Goal: Task Accomplishment & Management: Use online tool/utility

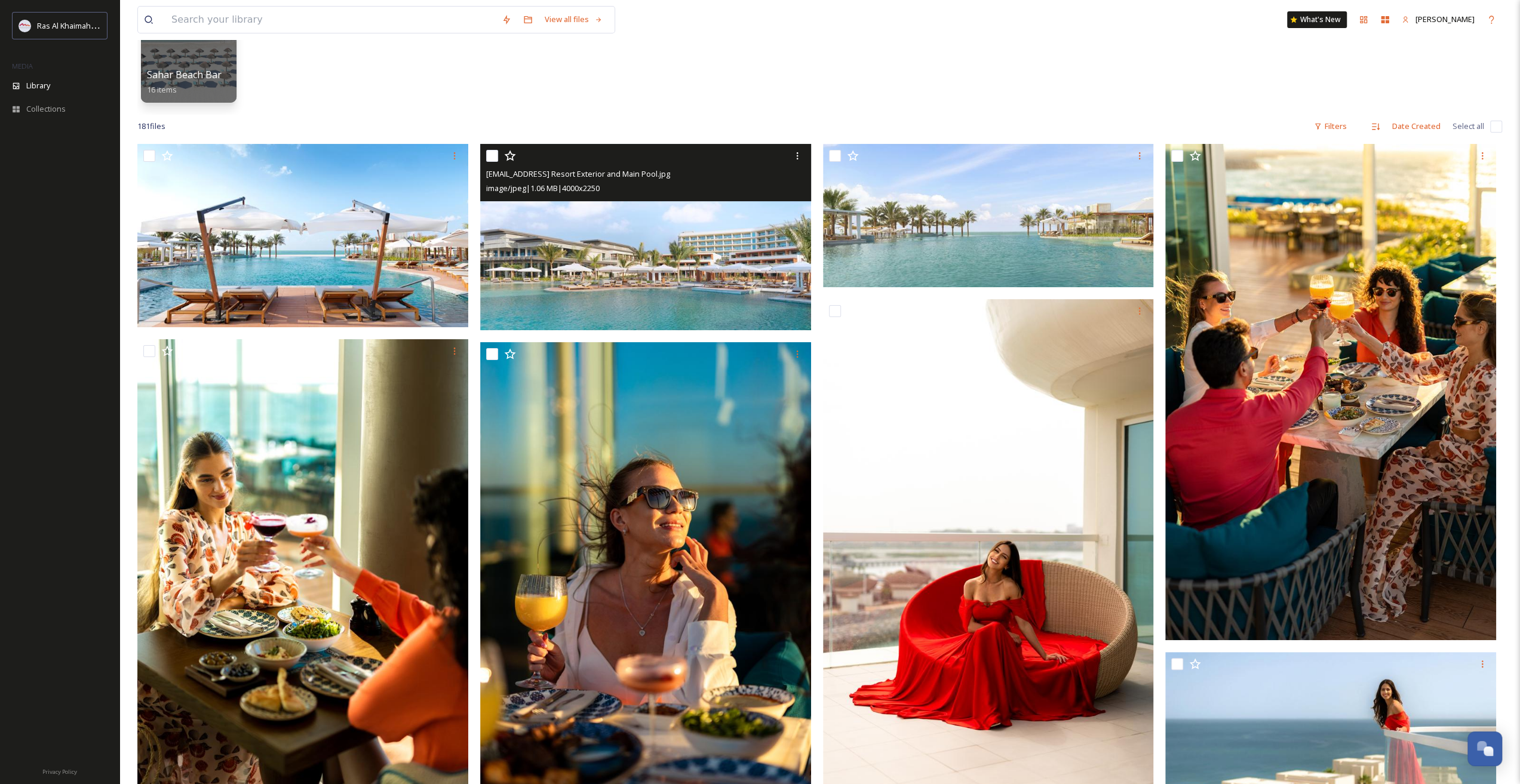
scroll to position [179, 0]
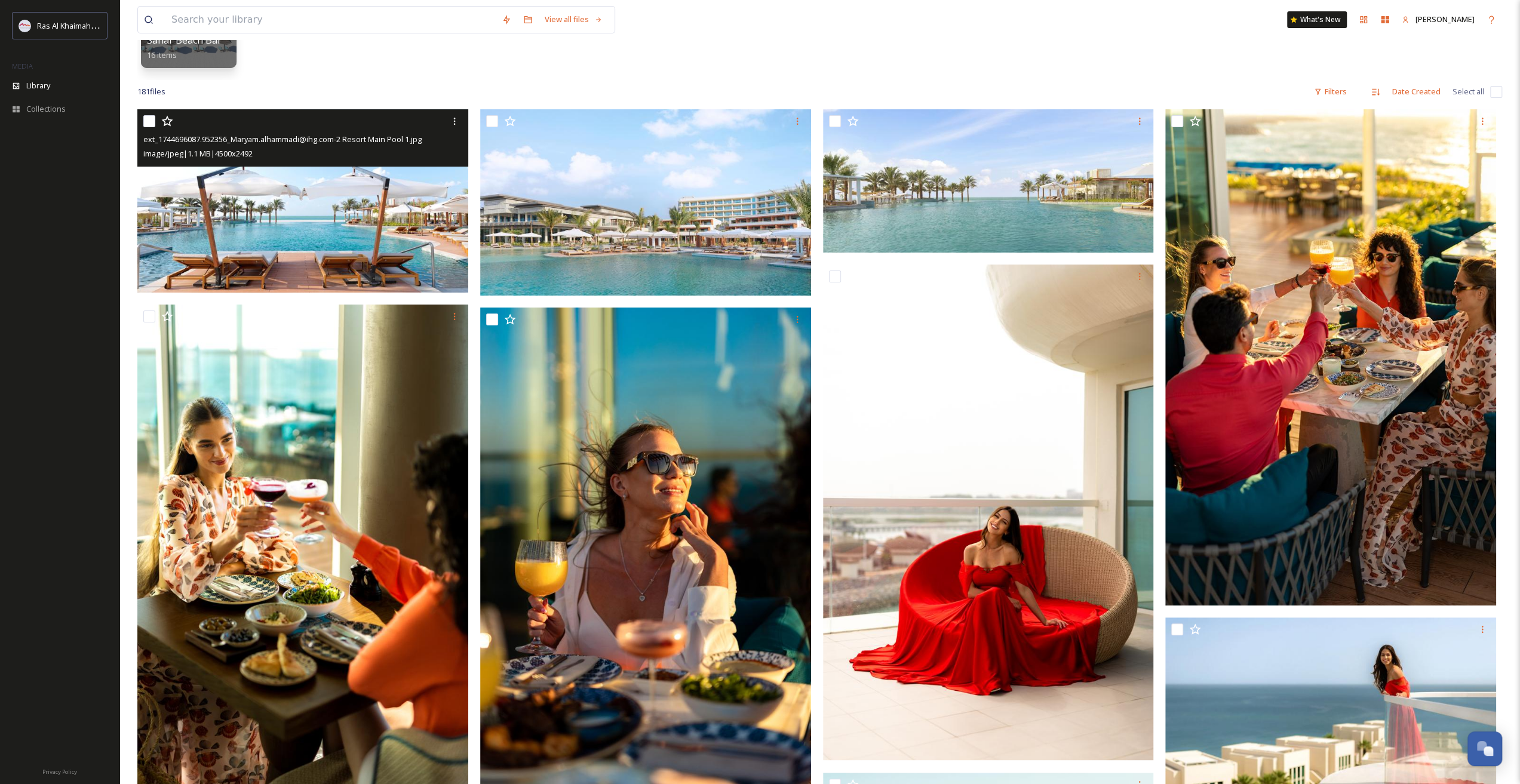
click at [154, 122] on input "checkbox" at bounding box center [149, 121] width 12 height 12
checkbox input "true"
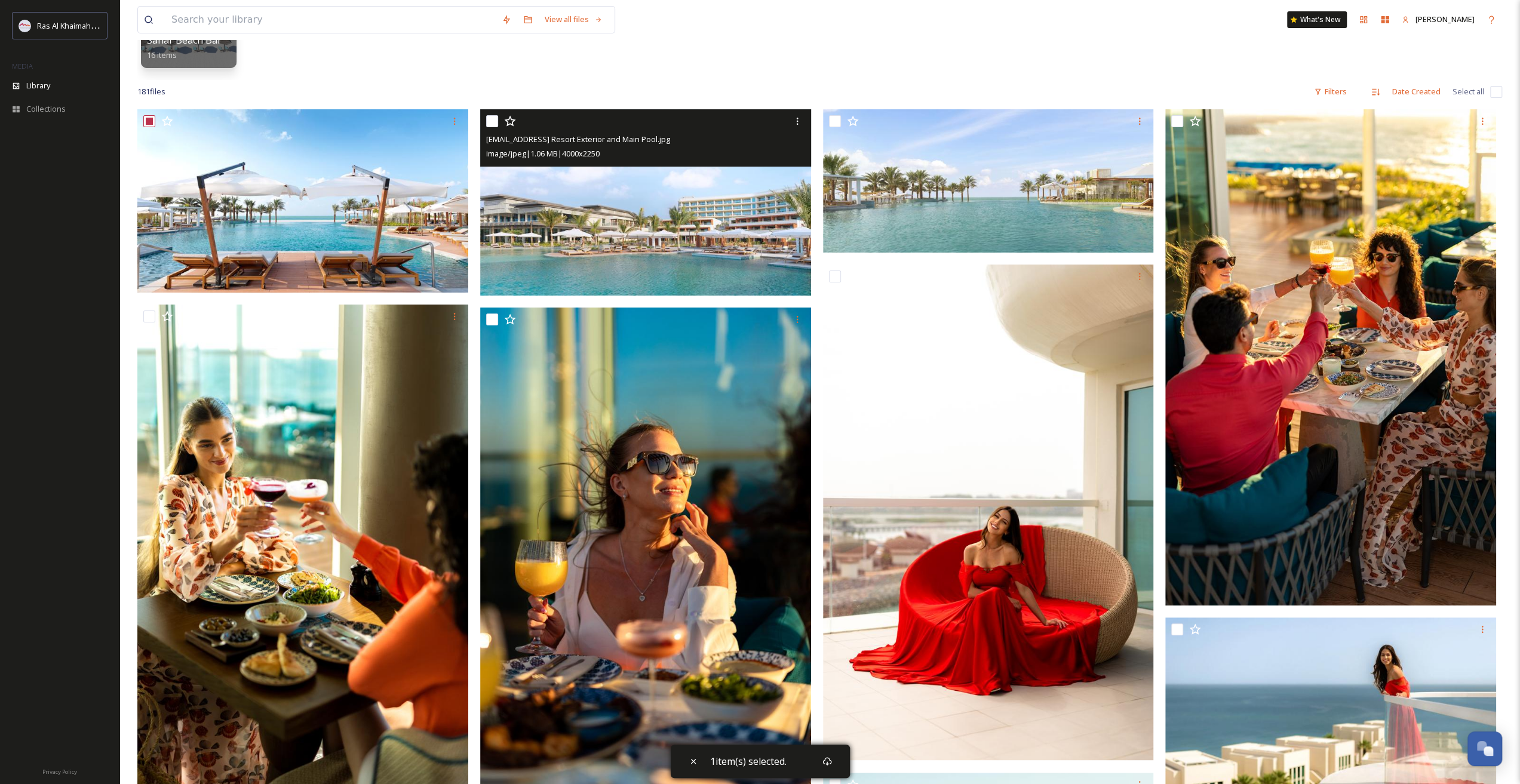
click at [493, 119] on input "checkbox" at bounding box center [492, 121] width 12 height 12
checkbox input "true"
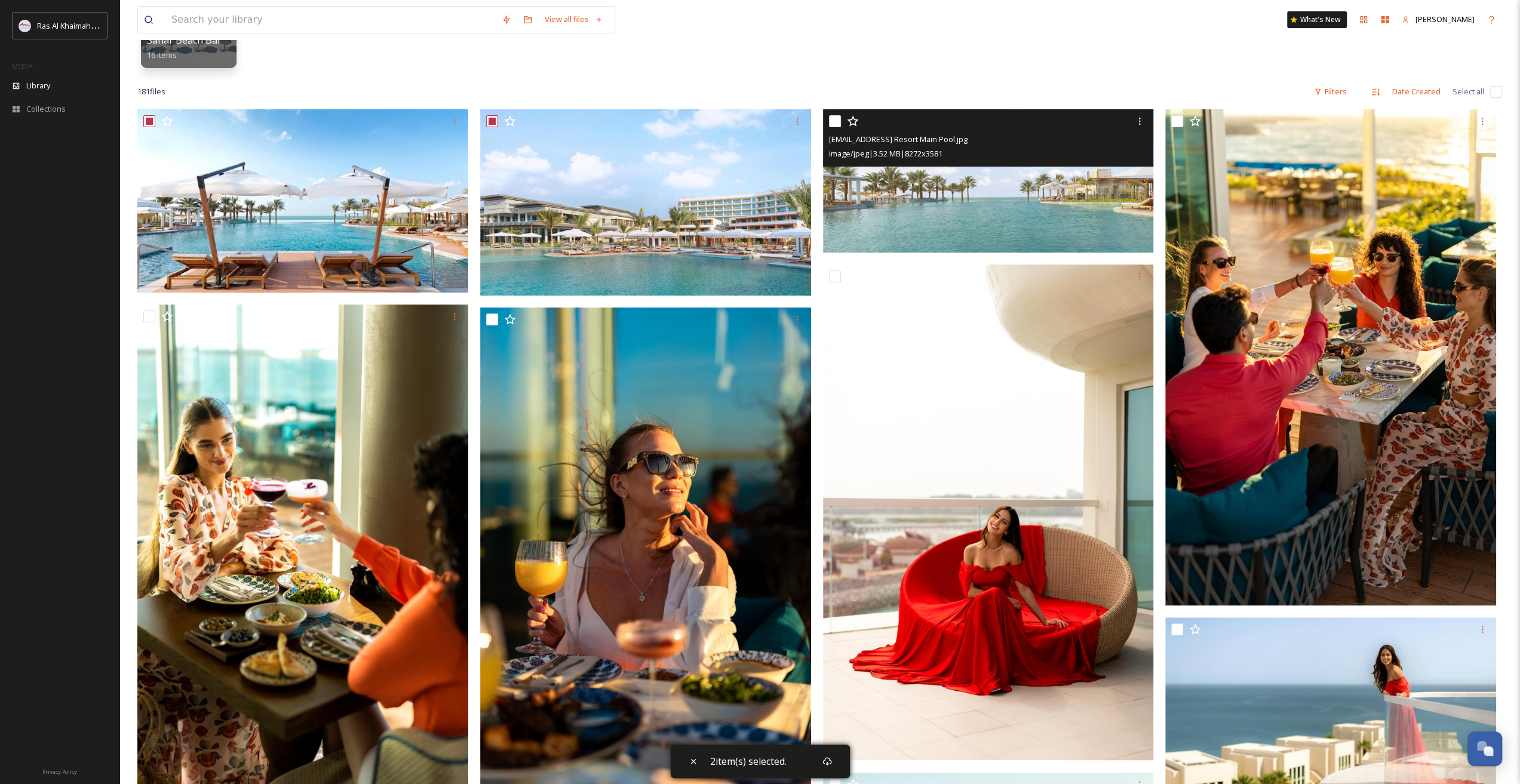
click at [834, 118] on input "checkbox" at bounding box center [835, 121] width 12 height 12
checkbox input "true"
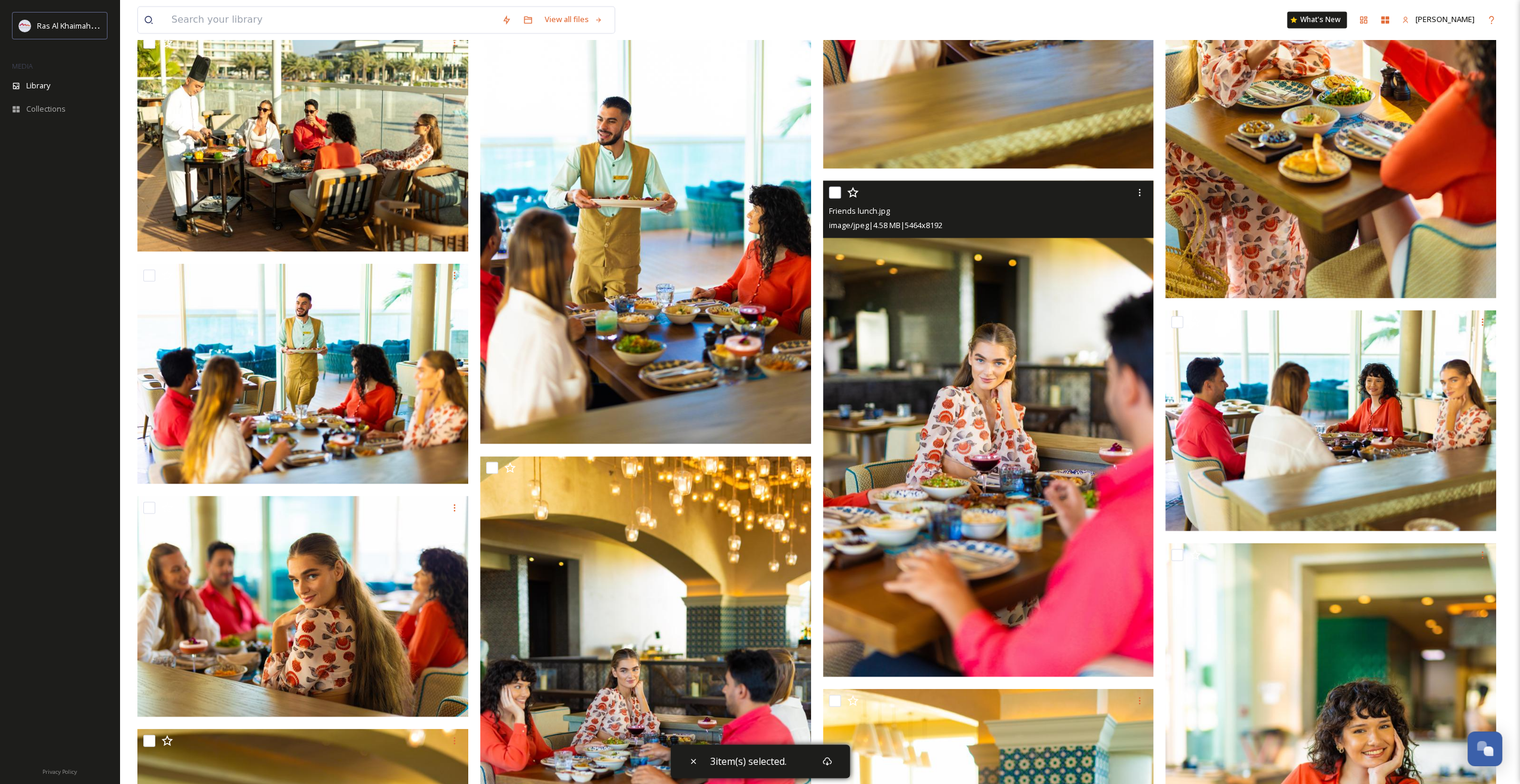
scroll to position [2269, 0]
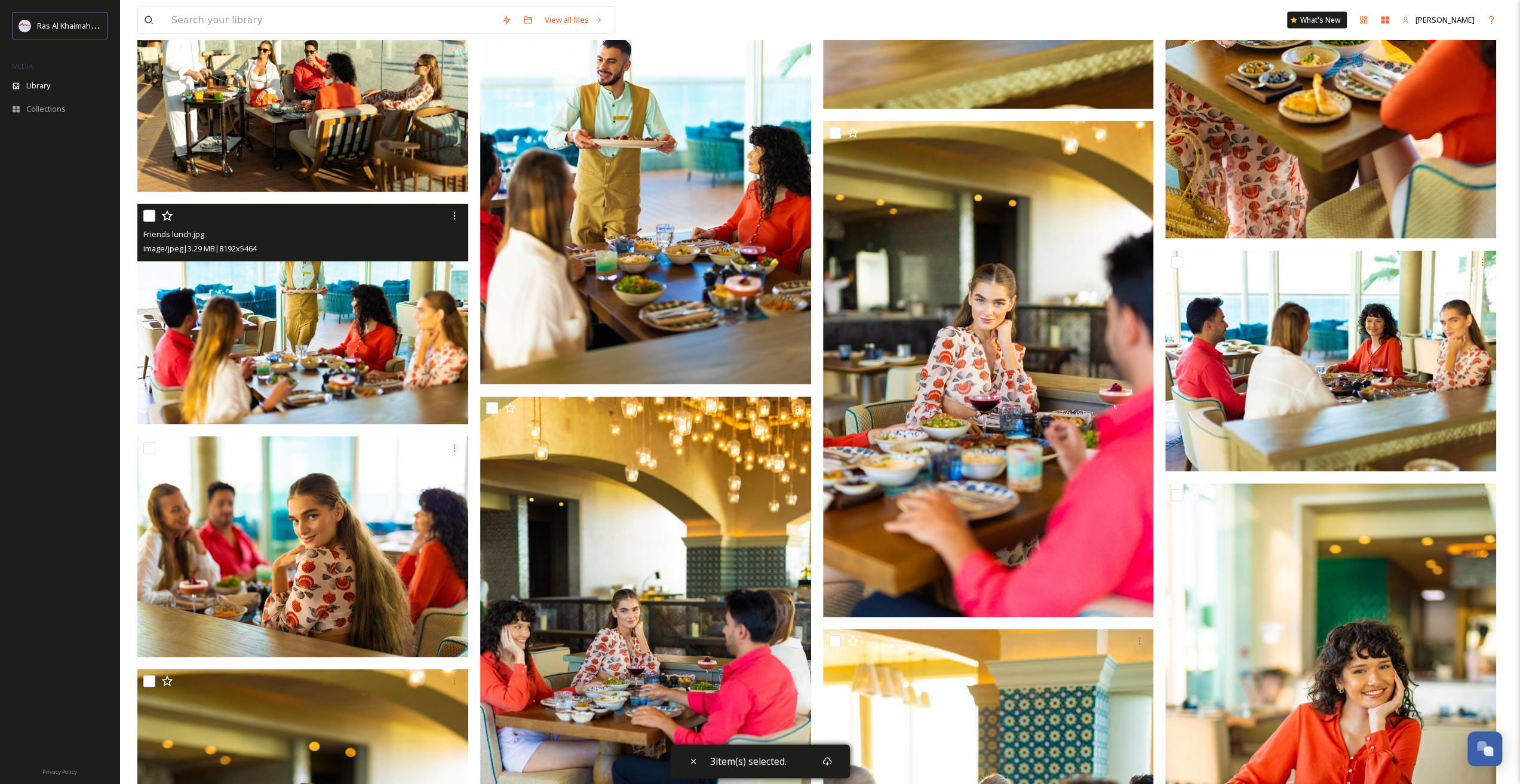
click at [150, 218] on input "checkbox" at bounding box center [149, 216] width 12 height 12
checkbox input "true"
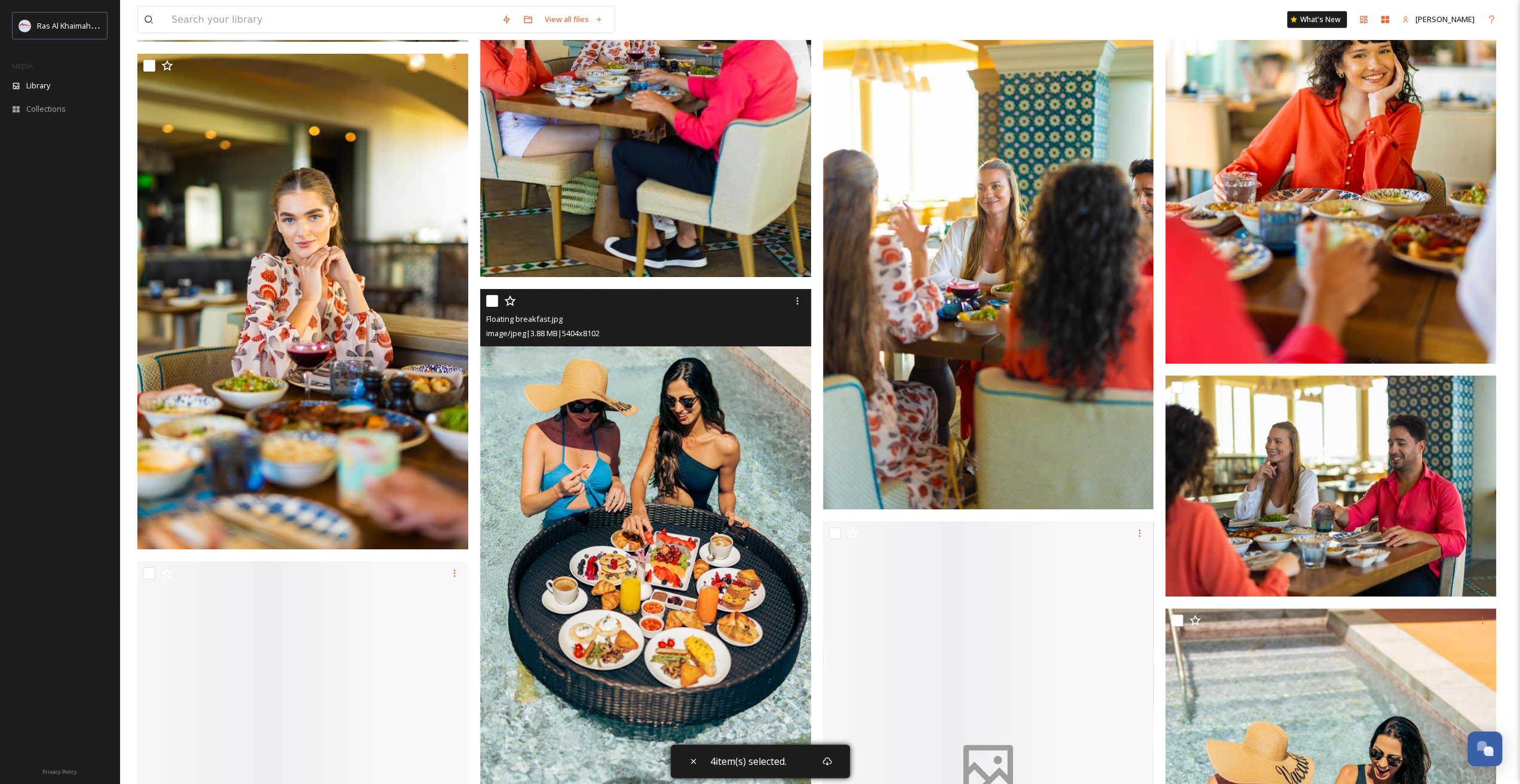
scroll to position [2925, 0]
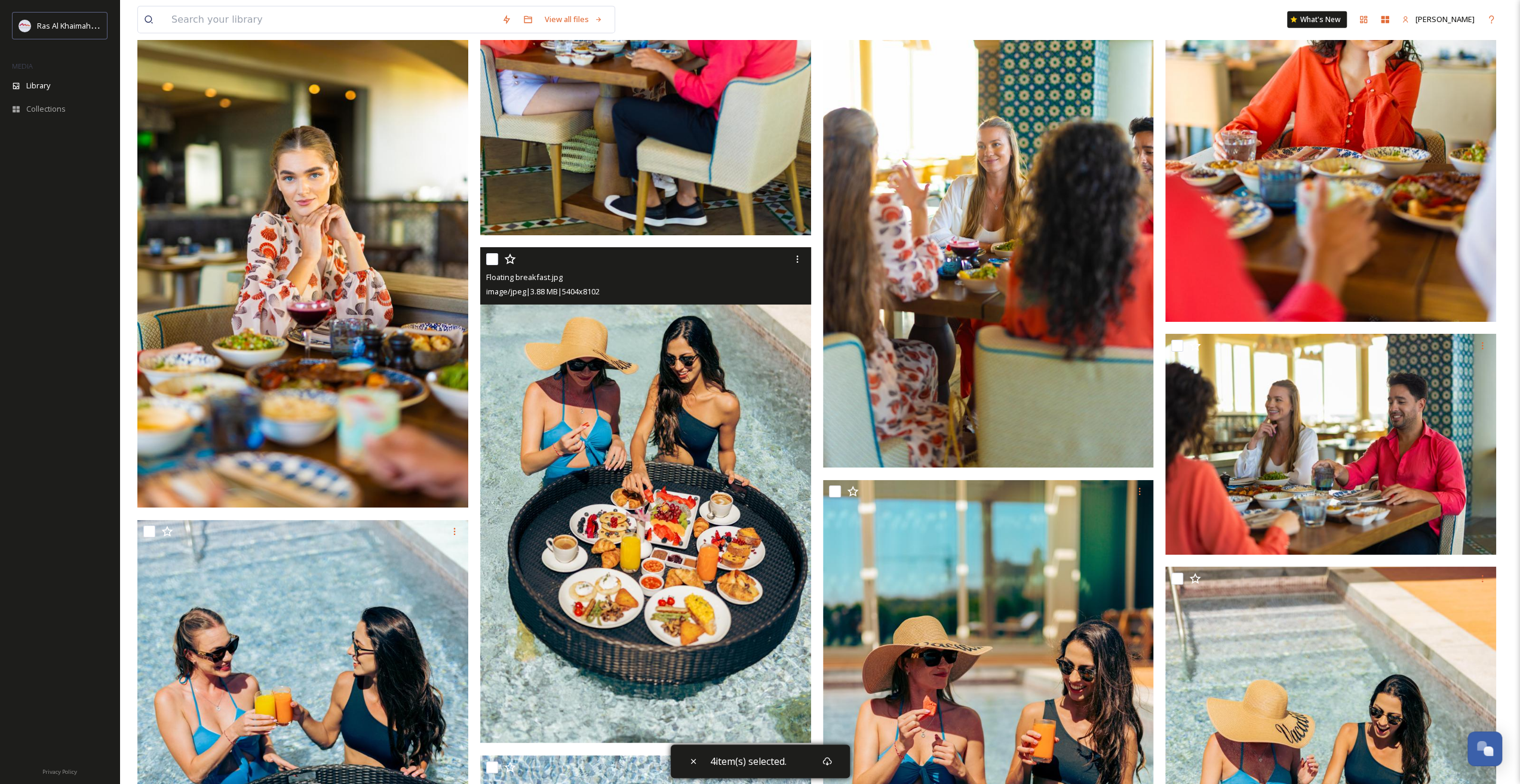
click at [490, 256] on input "checkbox" at bounding box center [492, 259] width 12 height 12
checkbox input "true"
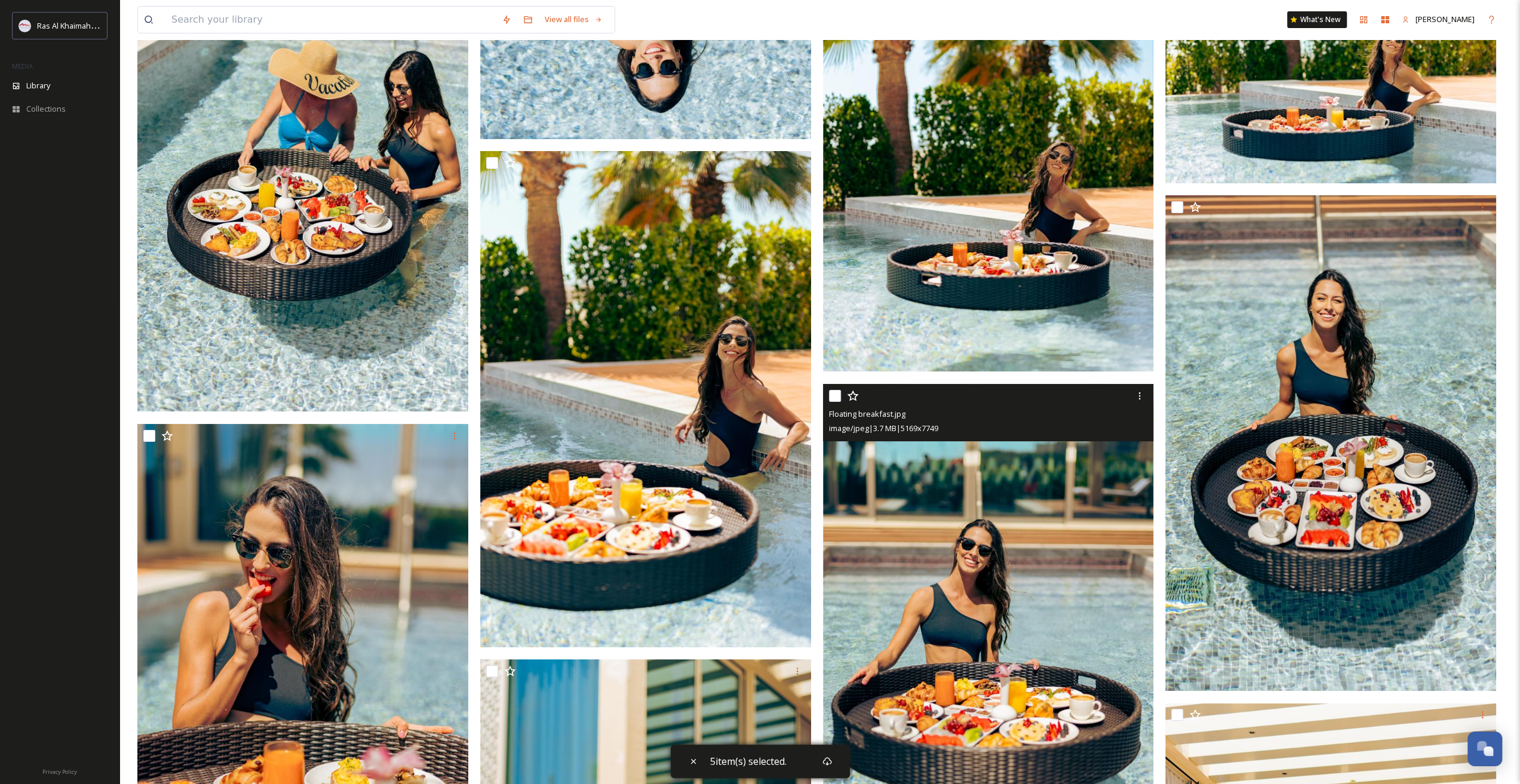
scroll to position [3881, 0]
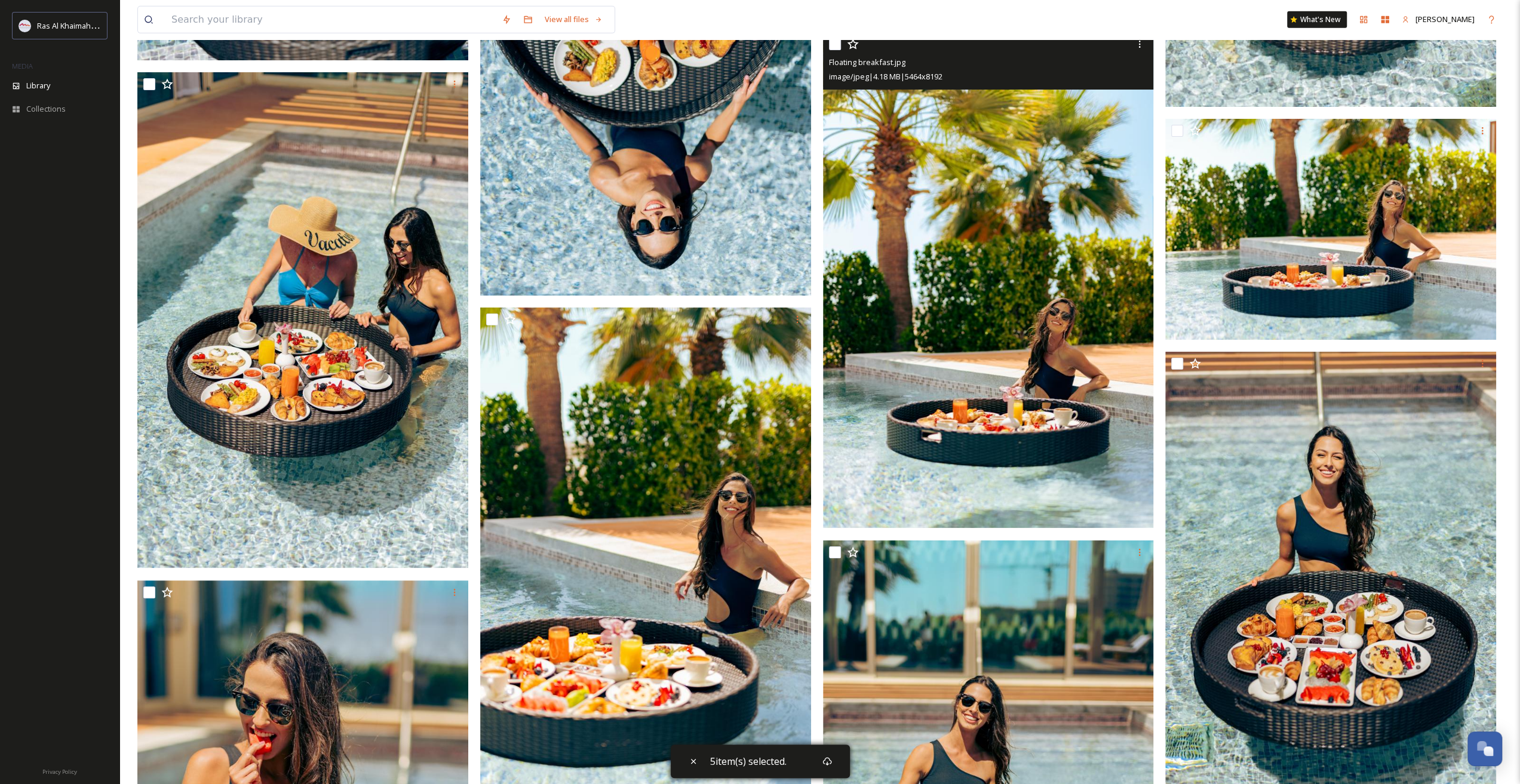
click at [833, 47] on input "checkbox" at bounding box center [835, 44] width 12 height 12
checkbox input "true"
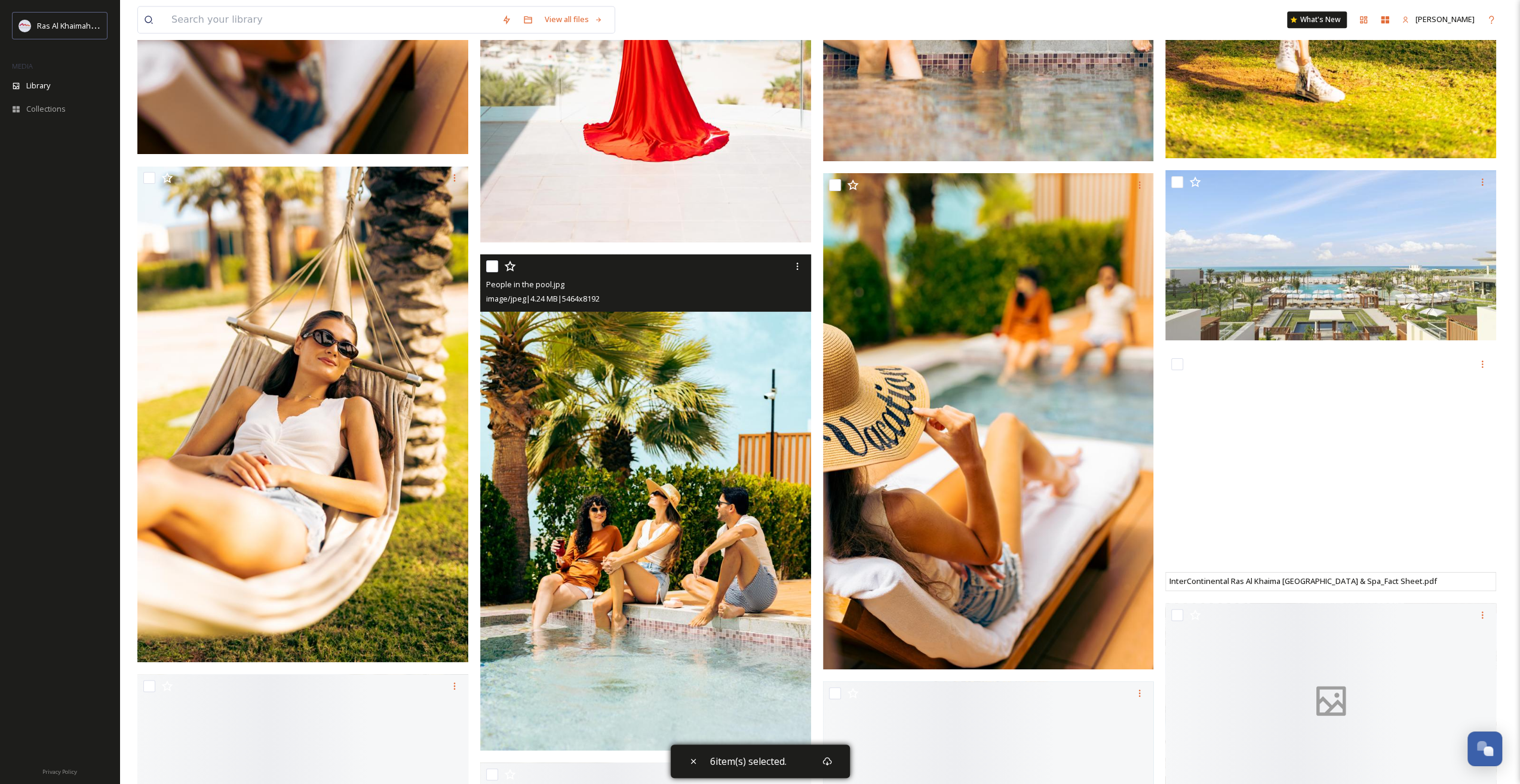
scroll to position [10031, 0]
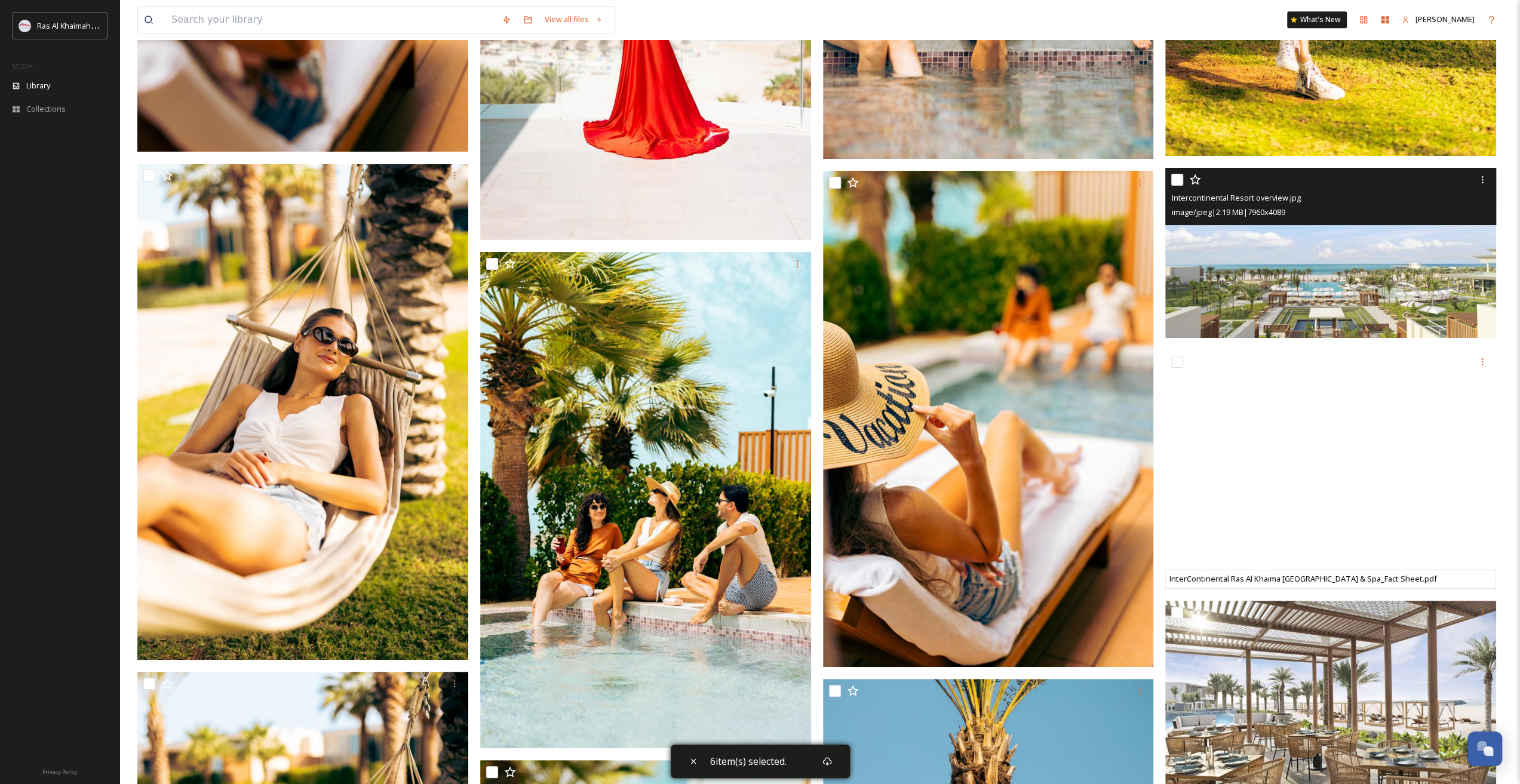
click at [1179, 176] on input "checkbox" at bounding box center [1177, 180] width 12 height 12
checkbox input "true"
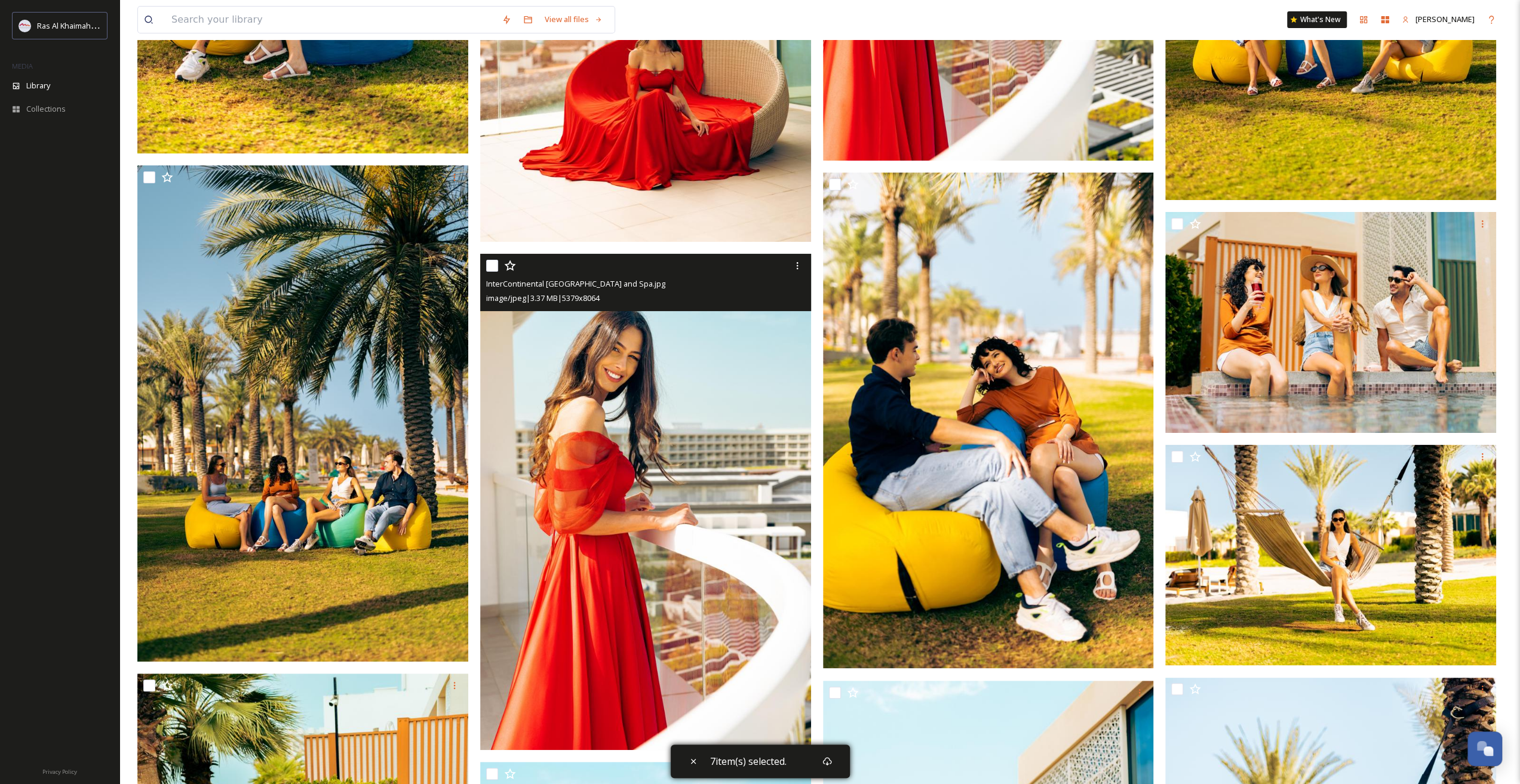
scroll to position [9491, 0]
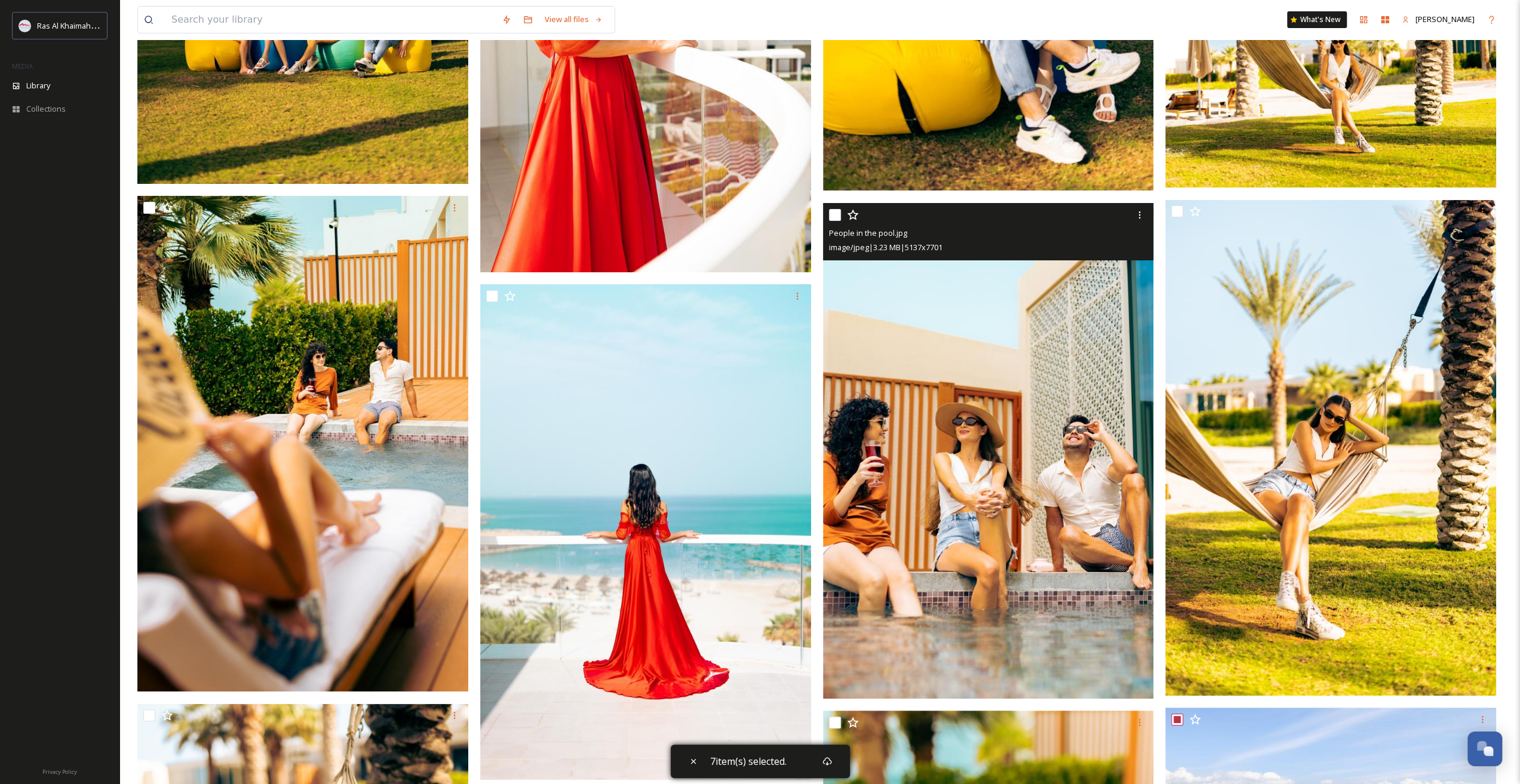
click at [834, 214] on input "checkbox" at bounding box center [835, 215] width 12 height 12
checkbox input "true"
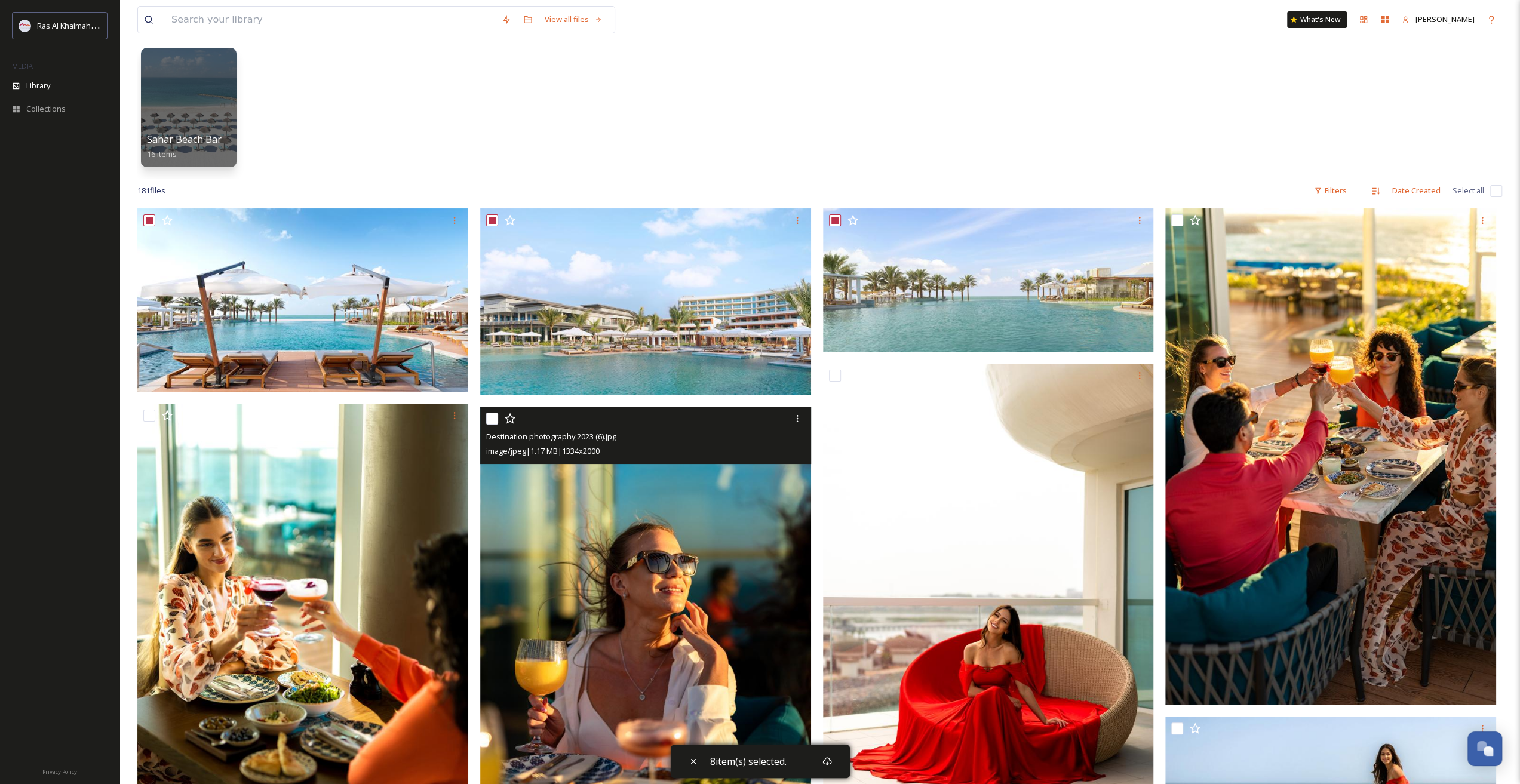
scroll to position [0, 0]
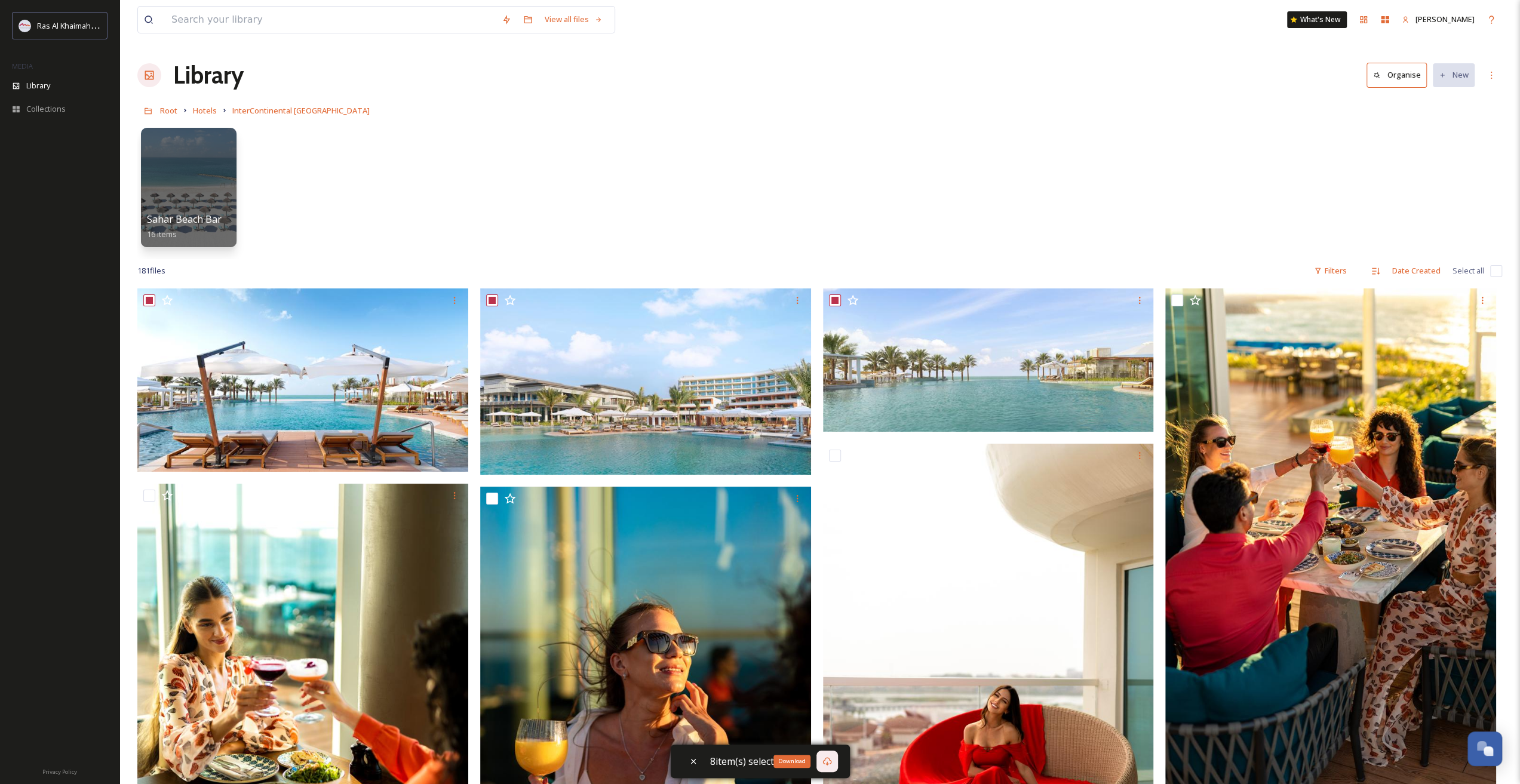
click at [827, 764] on icon at bounding box center [827, 761] width 10 height 10
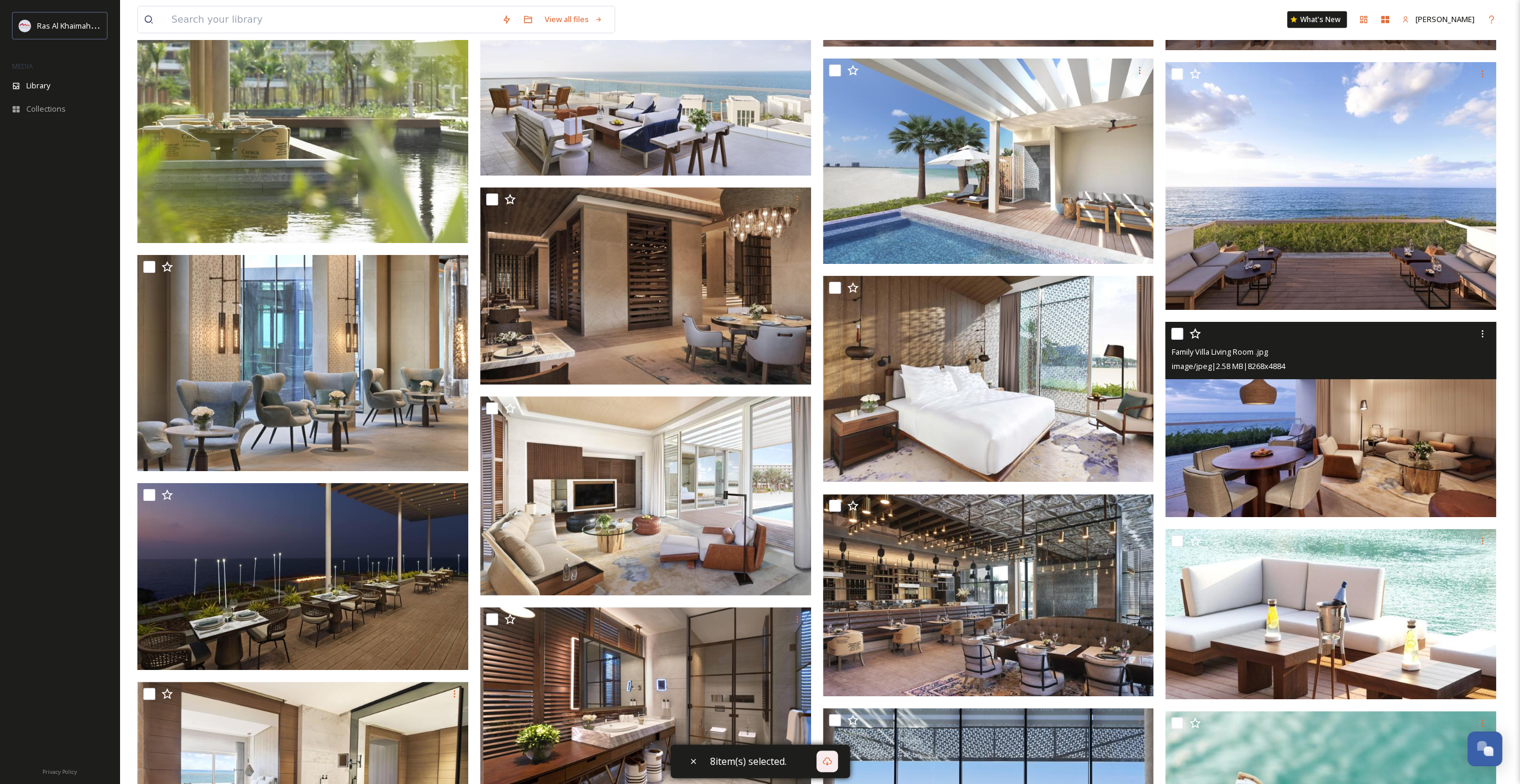
scroll to position [12240, 0]
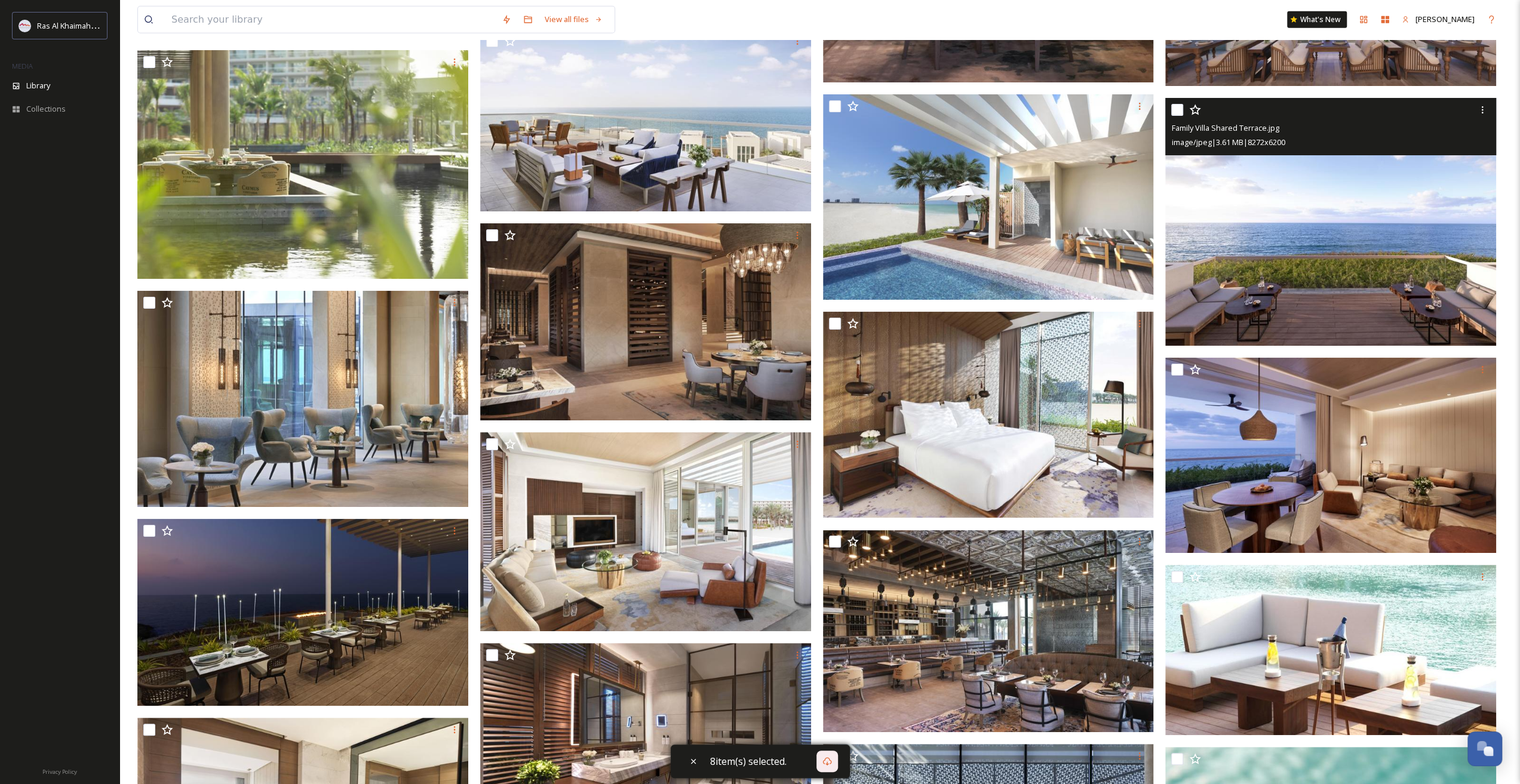
drag, startPoint x: 1182, startPoint y: 110, endPoint x: 1177, endPoint y: 120, distance: 11.2
click at [1182, 110] on input "checkbox" at bounding box center [1177, 110] width 12 height 12
checkbox input "true"
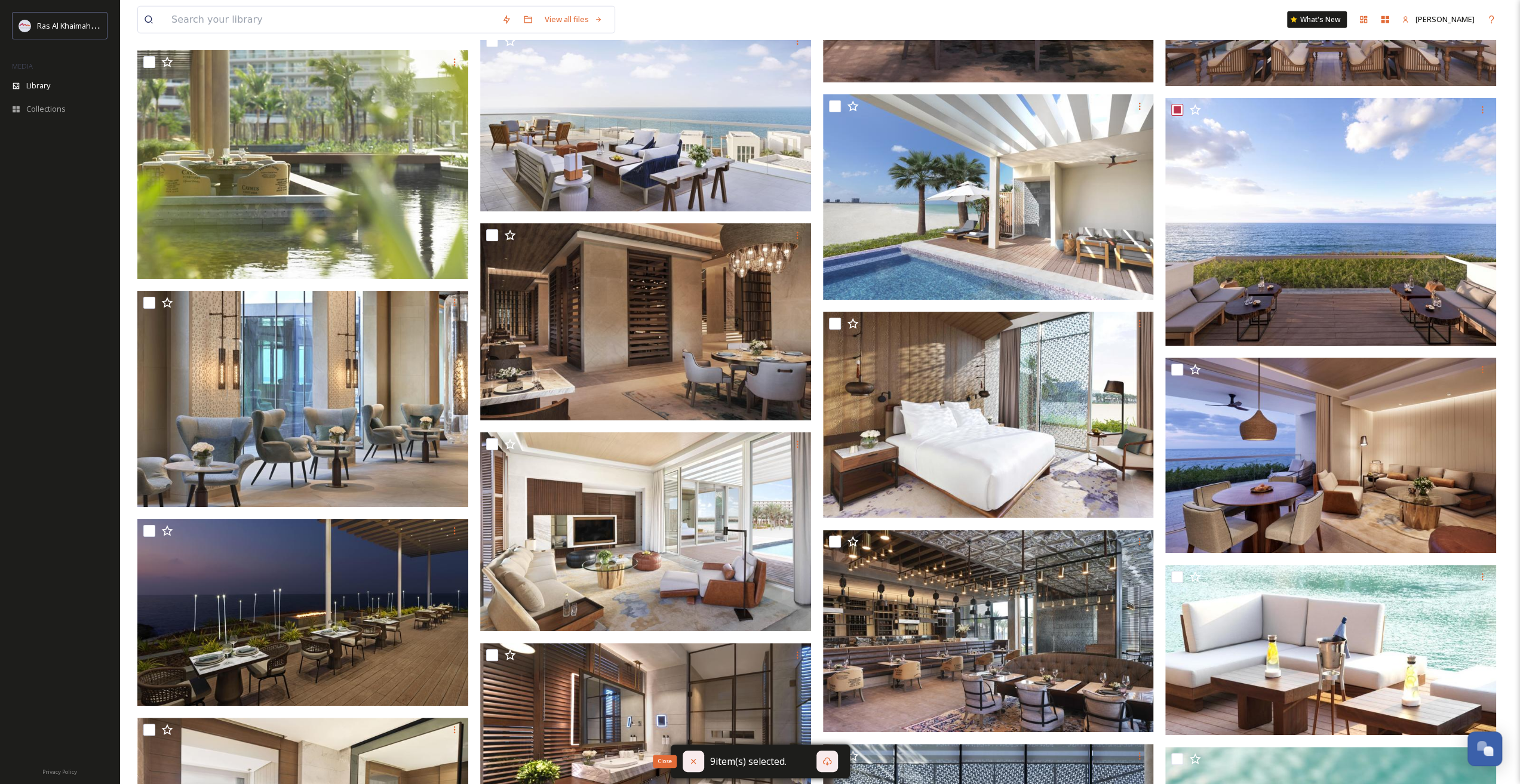
click at [697, 762] on icon at bounding box center [694, 761] width 10 height 10
checkbox input "false"
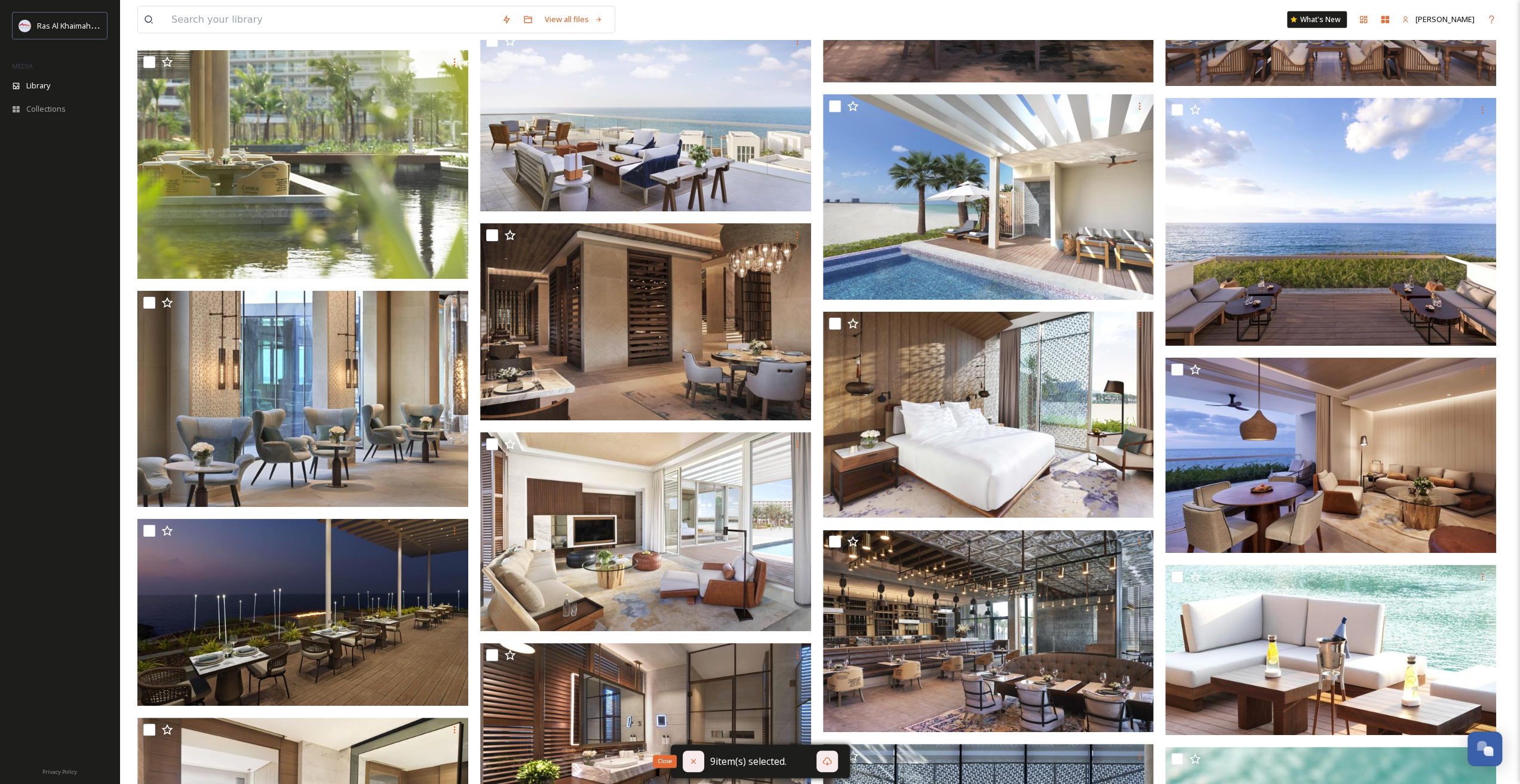
checkbox input "false"
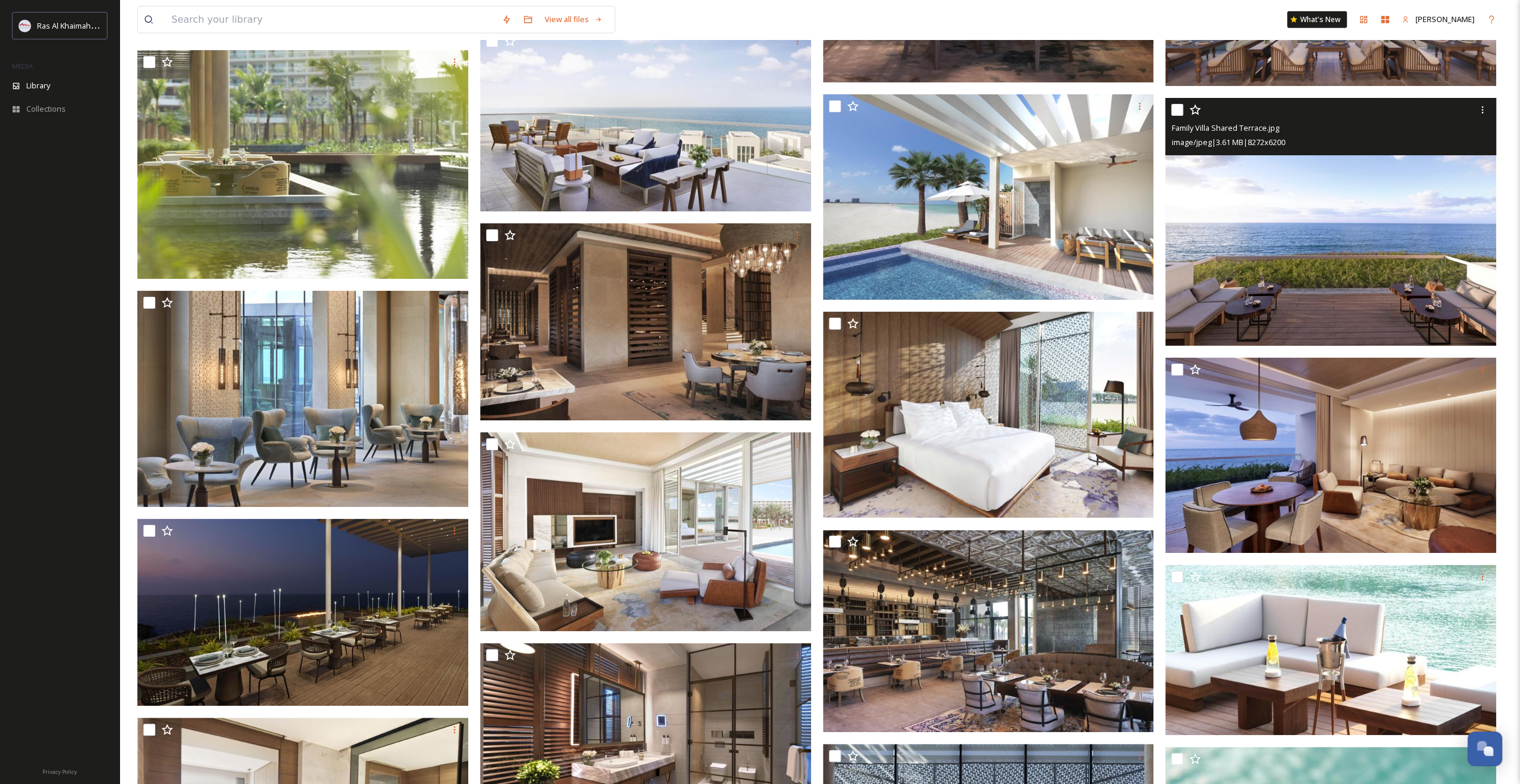
drag, startPoint x: 1178, startPoint y: 111, endPoint x: 1173, endPoint y: 138, distance: 27.5
click at [1180, 111] on input "checkbox" at bounding box center [1177, 110] width 12 height 12
checkbox input "true"
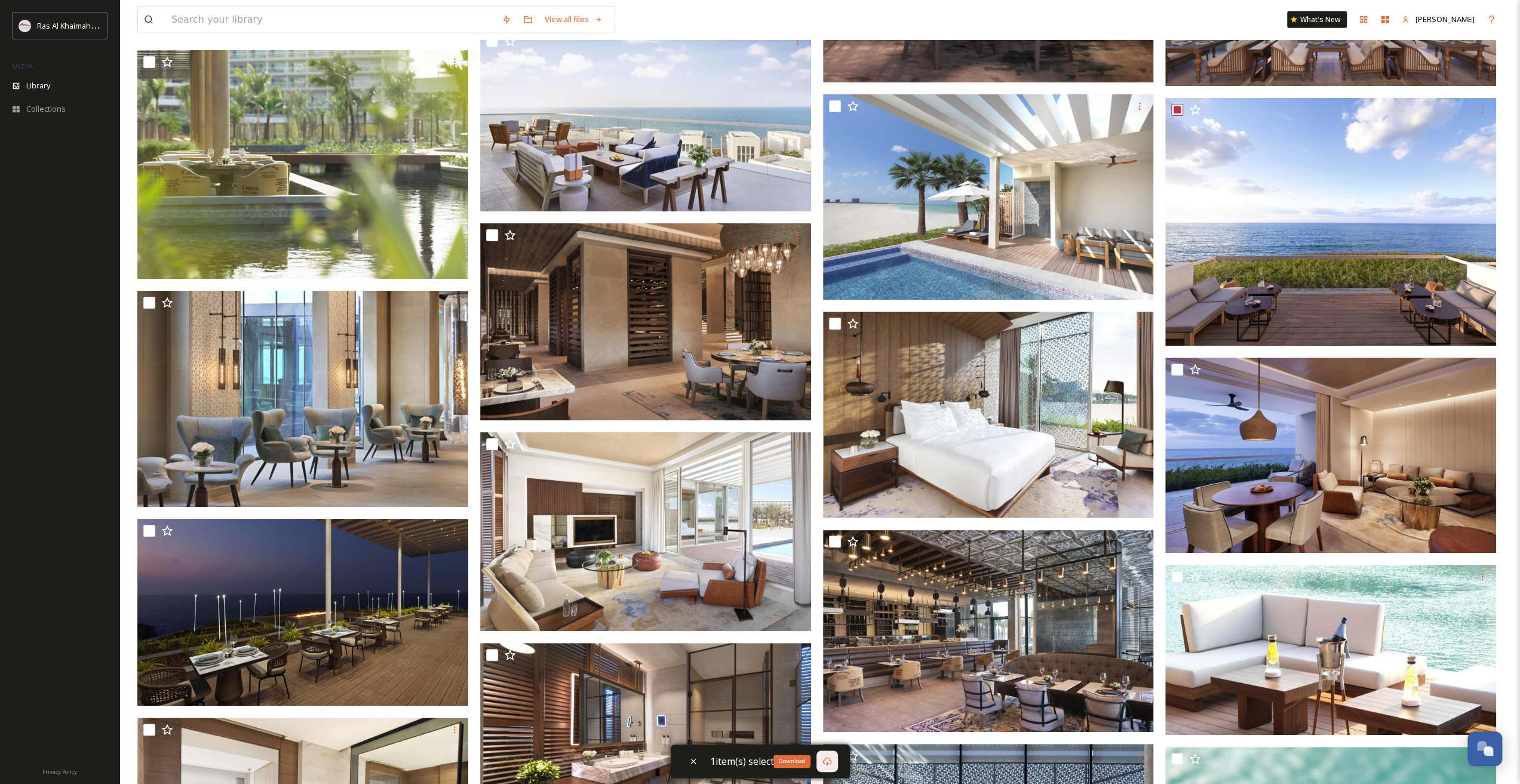
click at [826, 762] on icon at bounding box center [827, 761] width 10 height 10
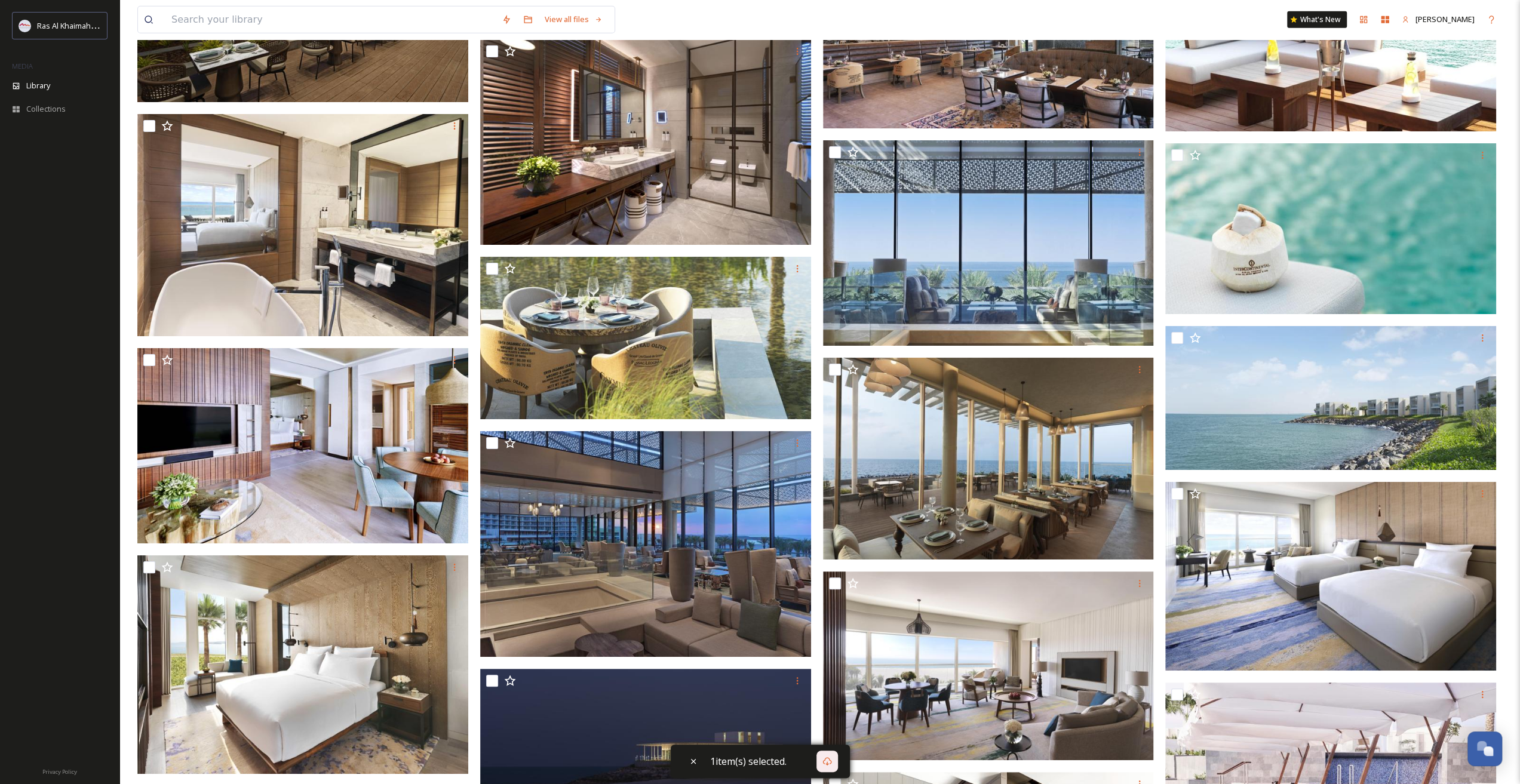
scroll to position [13017, 0]
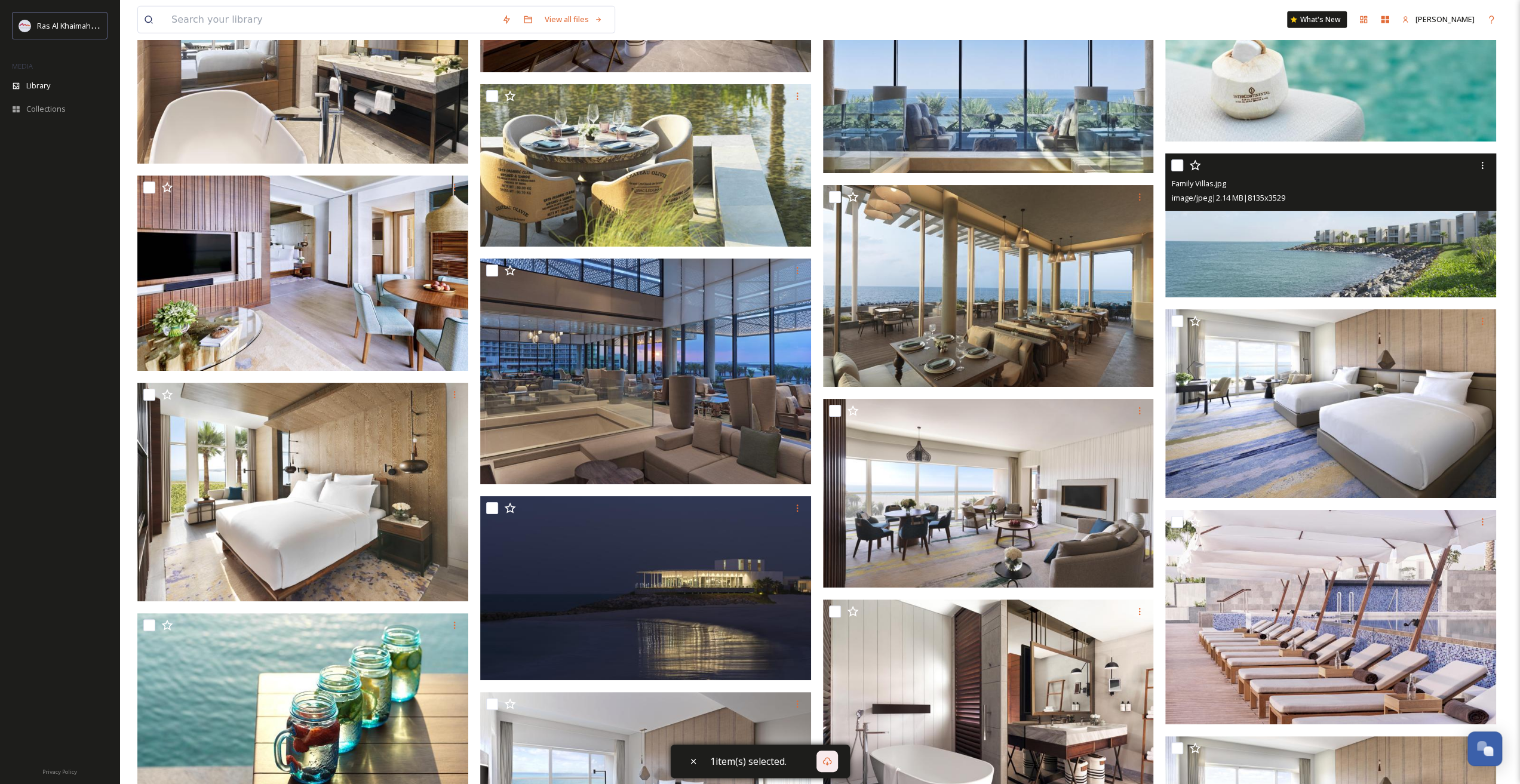
click at [1184, 163] on div at bounding box center [1332, 165] width 322 height 22
click at [1180, 166] on input "checkbox" at bounding box center [1177, 166] width 12 height 12
checkbox input "true"
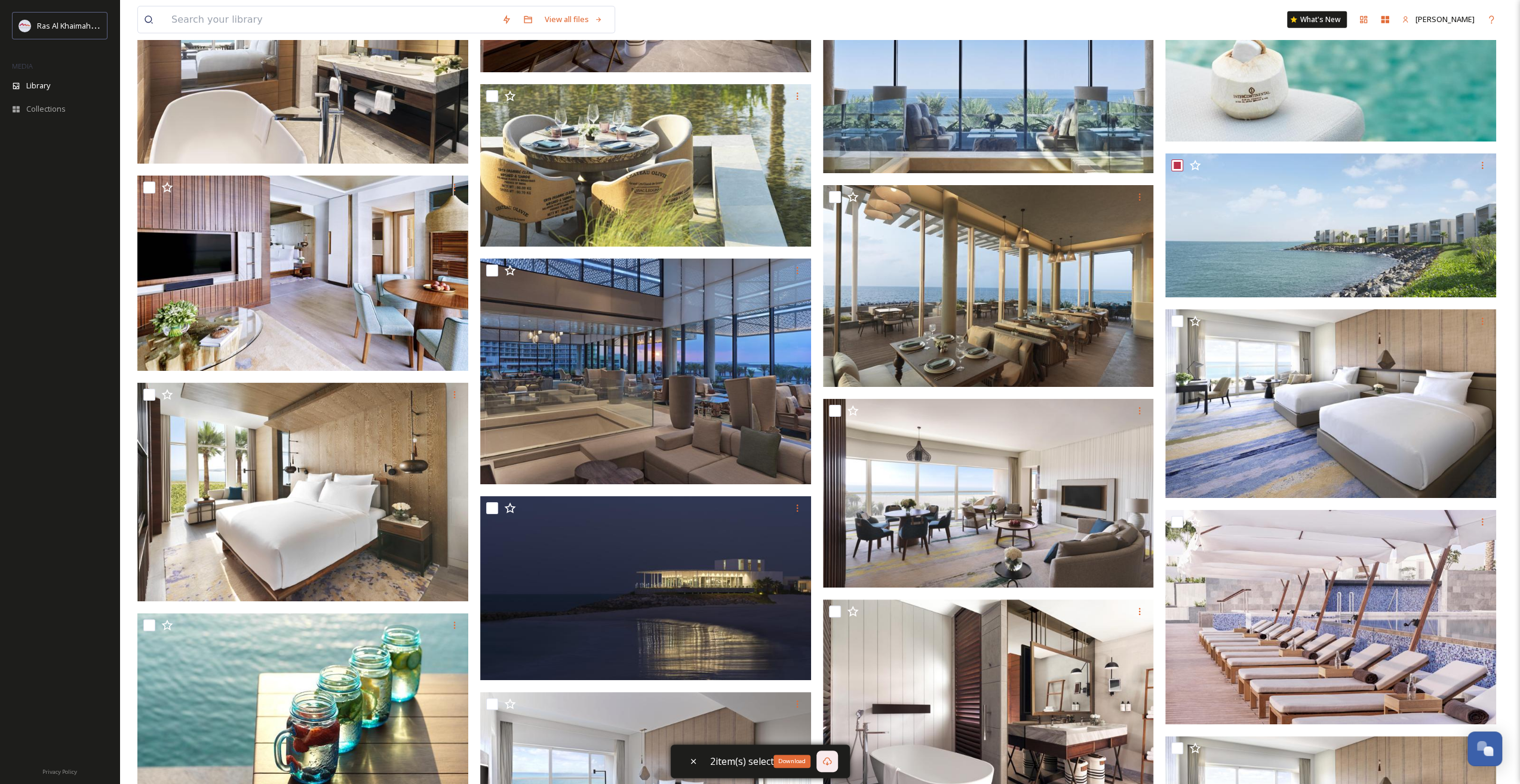
click at [829, 759] on icon at bounding box center [827, 761] width 9 height 8
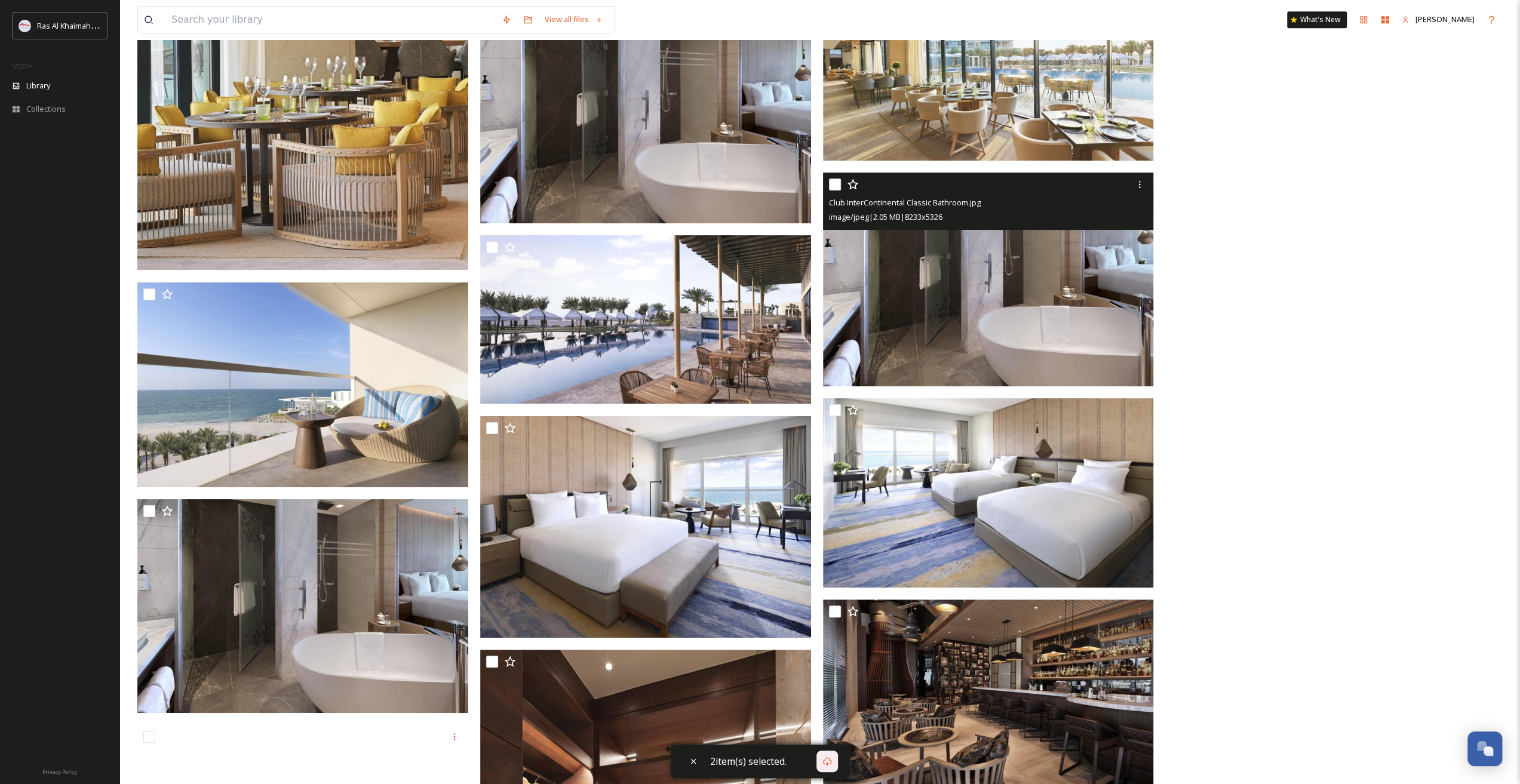
scroll to position [14927, 0]
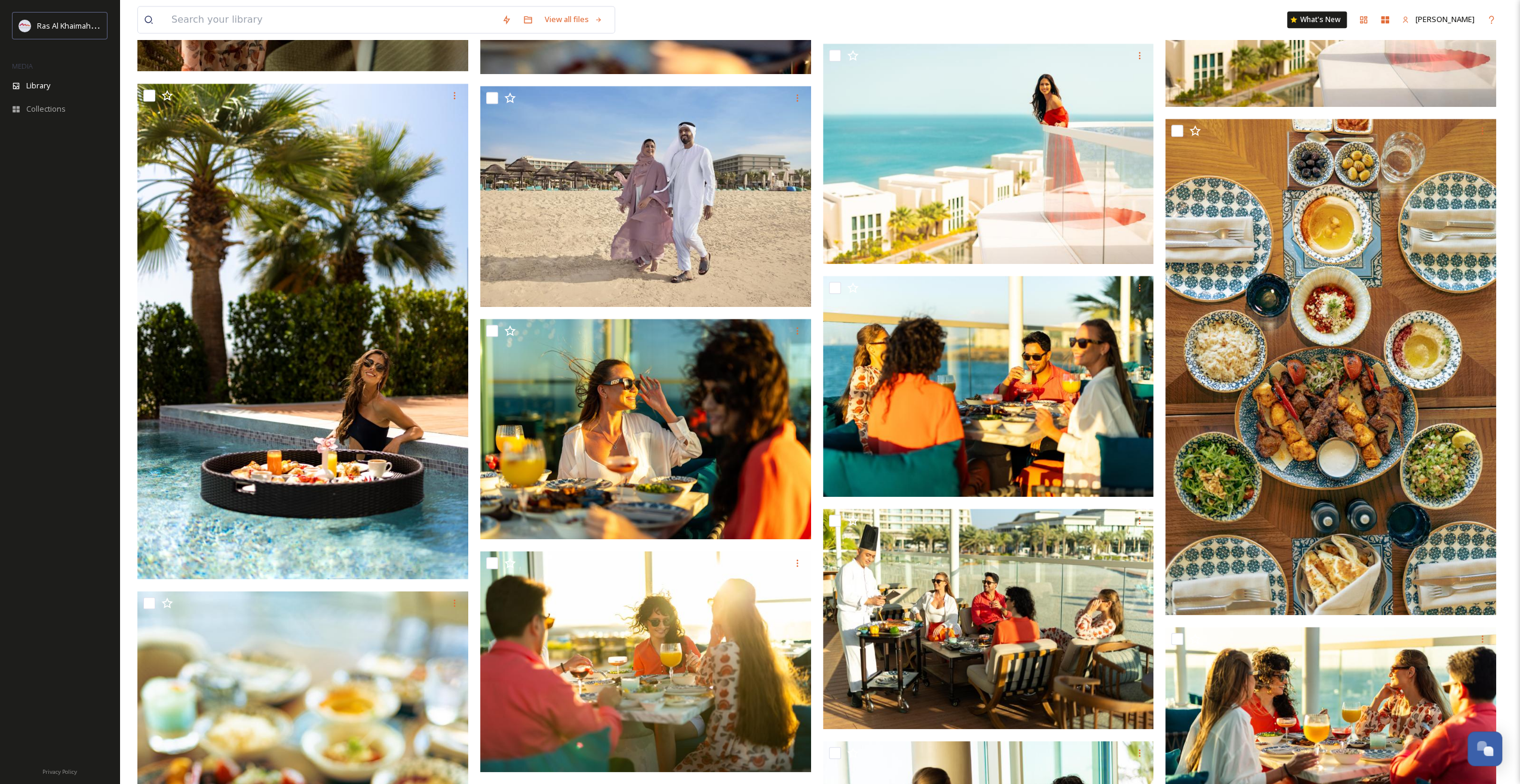
scroll to position [767, 0]
